Goal: Transaction & Acquisition: Obtain resource

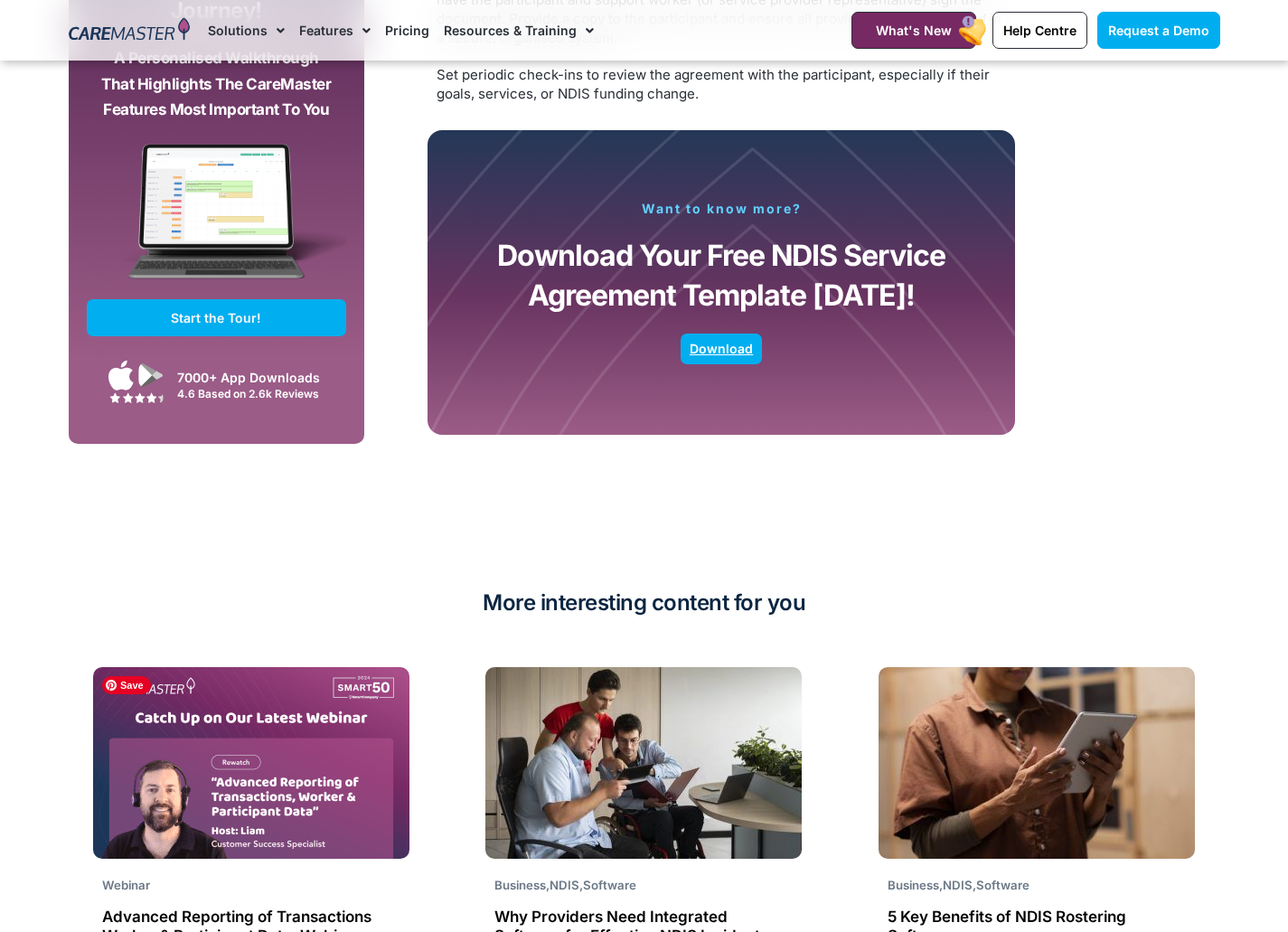
scroll to position [3487, 0]
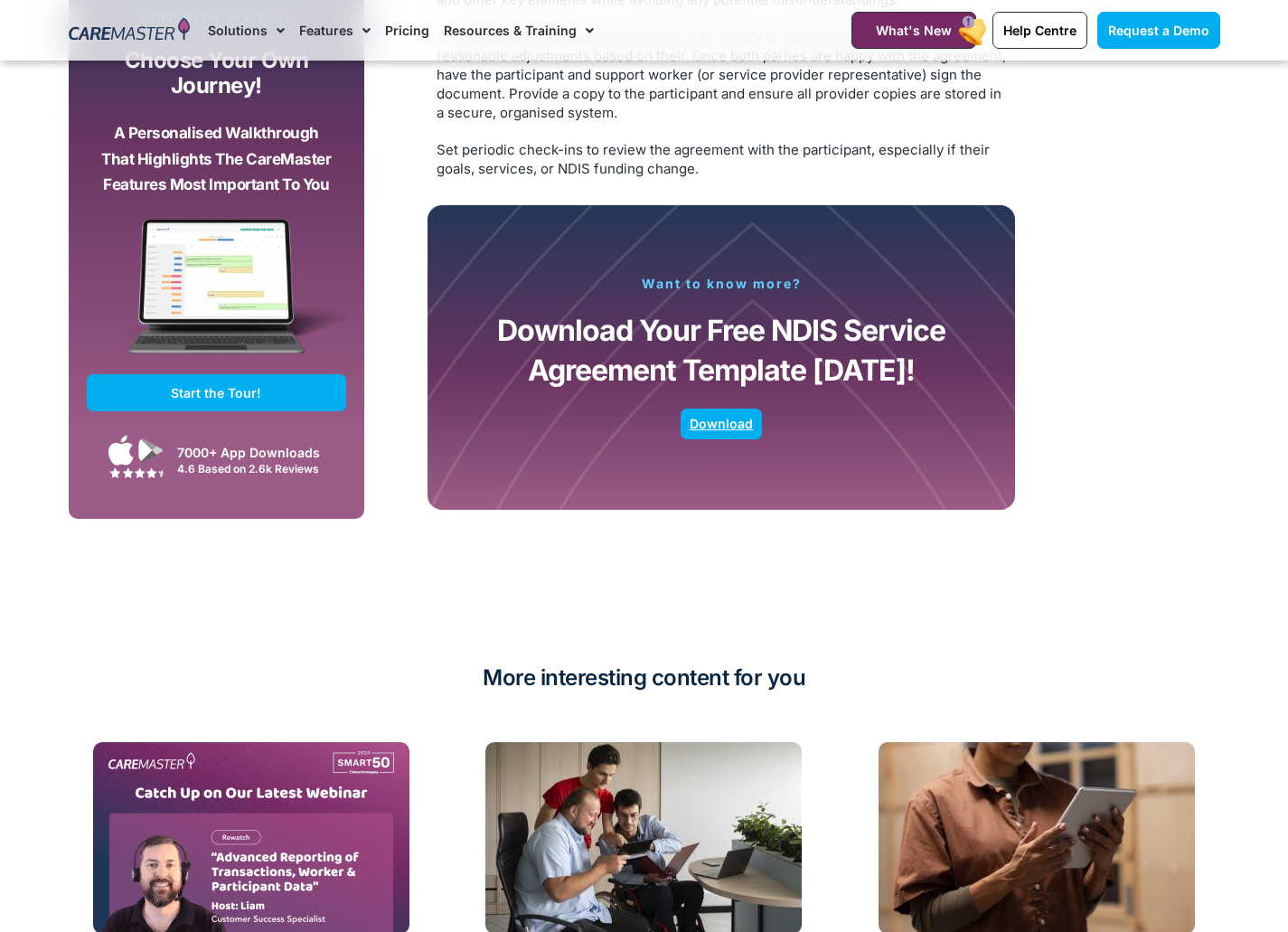
click at [726, 423] on span "Download" at bounding box center [721, 425] width 64 height 10
